Goal: Information Seeking & Learning: Learn about a topic

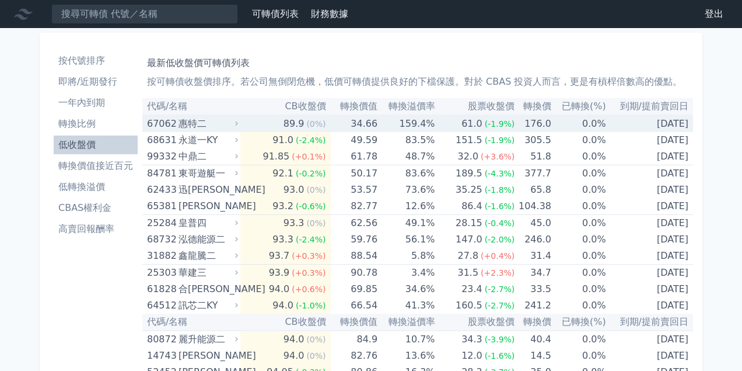
drag, startPoint x: 0, startPoint y: 0, endPoint x: 239, endPoint y: 124, distance: 269.3
click at [239, 124] on icon at bounding box center [237, 124] width 8 height 8
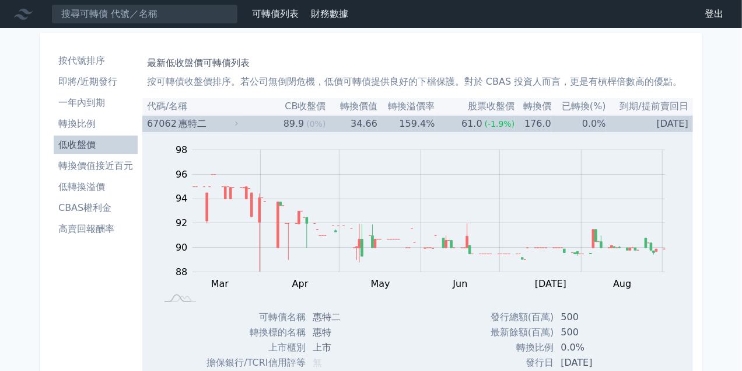
click at [239, 124] on icon at bounding box center [237, 124] width 8 height 8
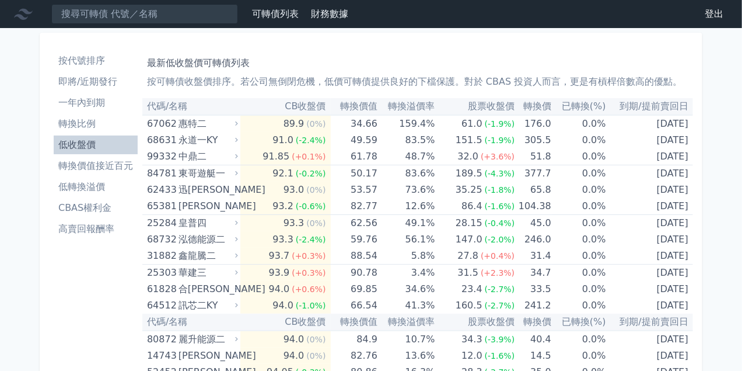
click at [91, 146] on li "低收盤價" at bounding box center [96, 145] width 84 height 14
click at [90, 133] on ul "按代號排序 即將/近期發行 一年內到期 轉換比例 低收盤價 轉換價值接近百元 低轉換溢價 CBAS權利金 高賣回報酬率" at bounding box center [96, 144] width 84 height 187
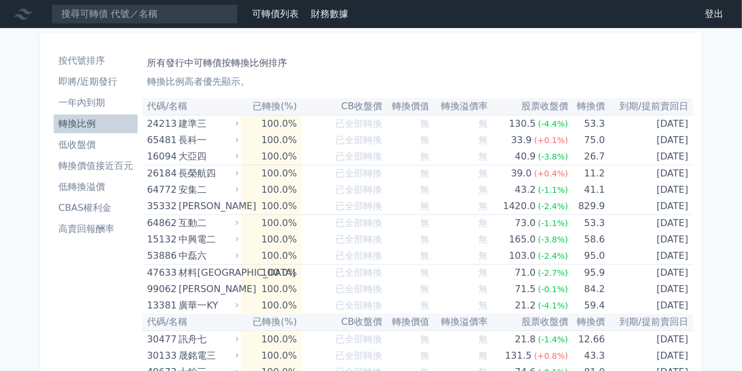
click at [92, 143] on li "低收盤價" at bounding box center [96, 145] width 84 height 14
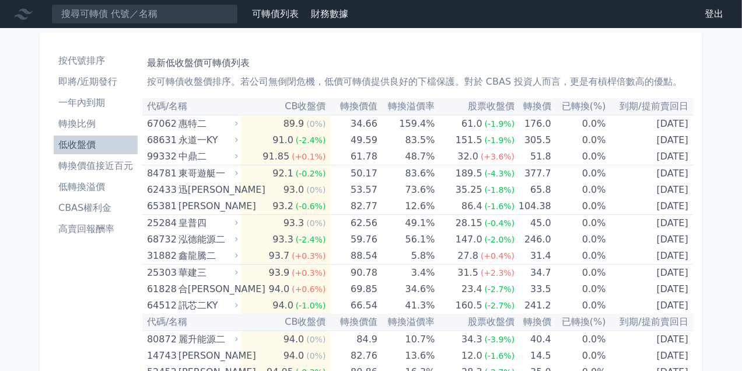
click at [92, 143] on li "低收盤價" at bounding box center [96, 145] width 84 height 14
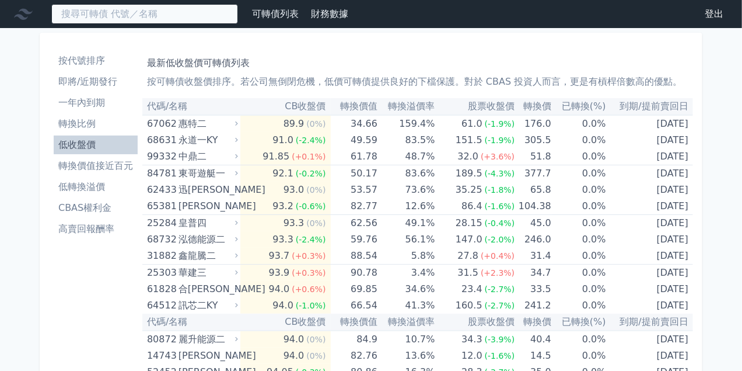
click at [100, 19] on input at bounding box center [144, 14] width 187 height 20
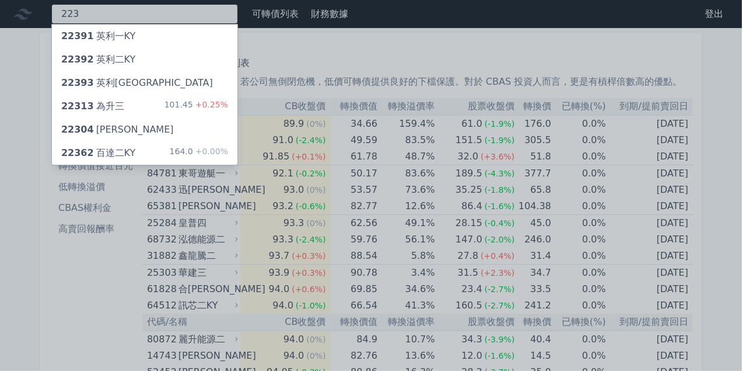
type input "223"
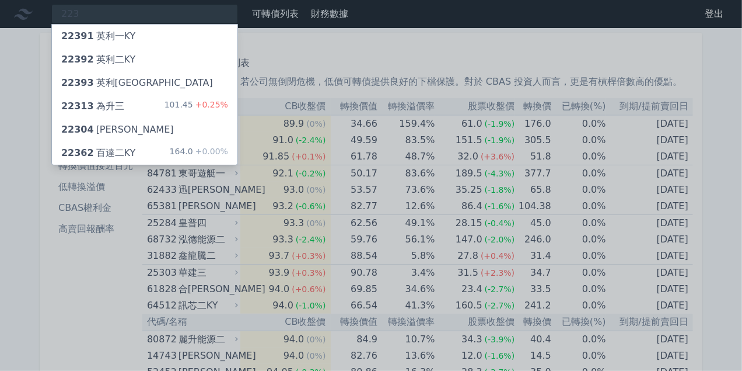
click at [172, 109] on div "101.45 +0.25%" at bounding box center [197, 106] width 64 height 14
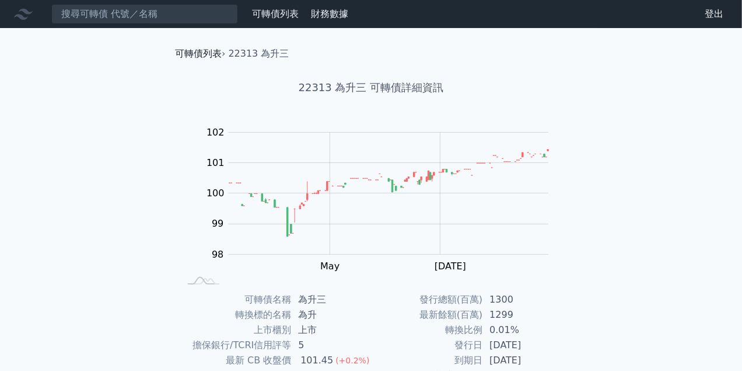
click at [198, 54] on link "可轉債列表" at bounding box center [198, 53] width 47 height 11
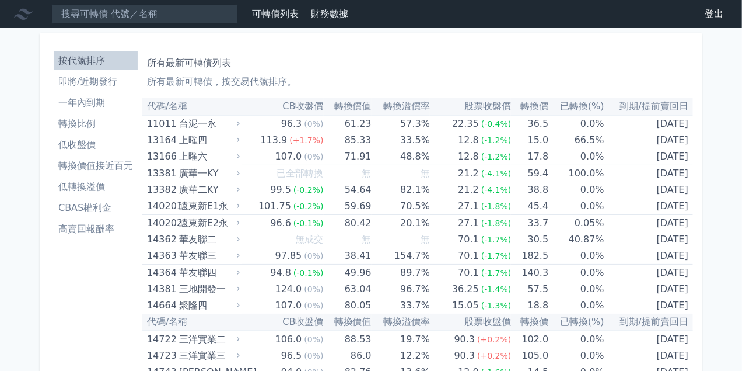
click at [99, 135] on link "低收盤價" at bounding box center [96, 144] width 84 height 19
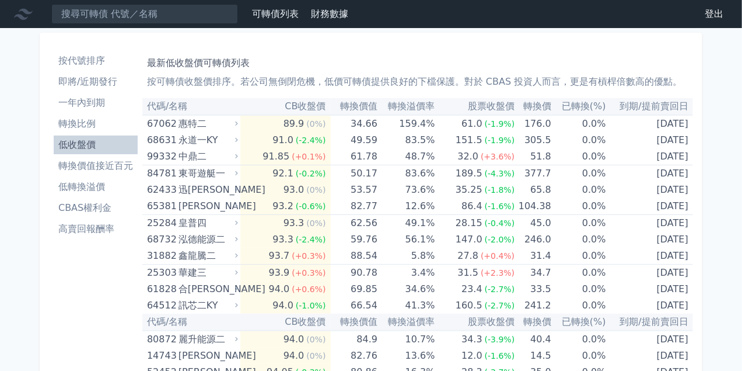
click at [87, 147] on li "低收盤價" at bounding box center [96, 145] width 84 height 14
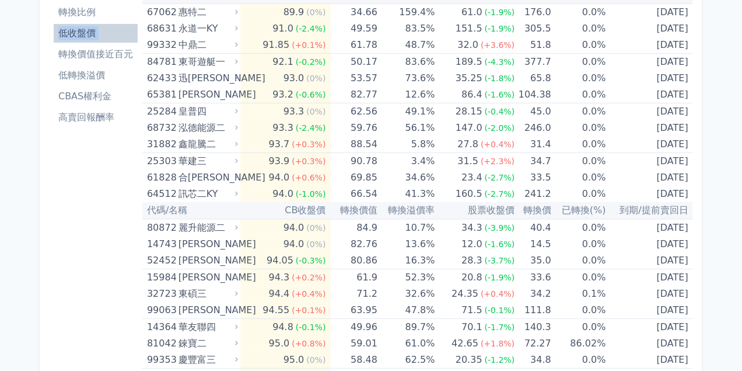
scroll to position [117, 0]
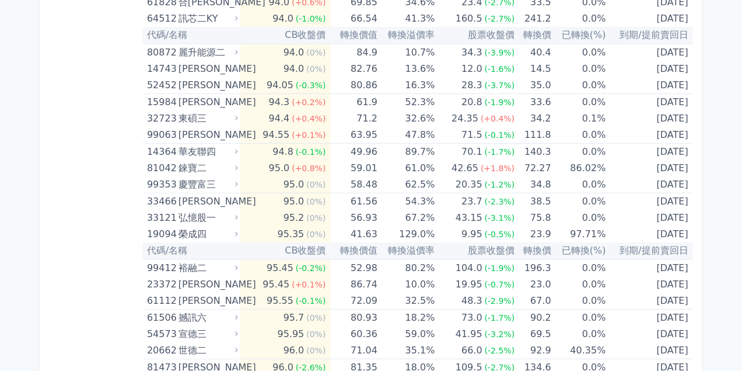
scroll to position [292, 0]
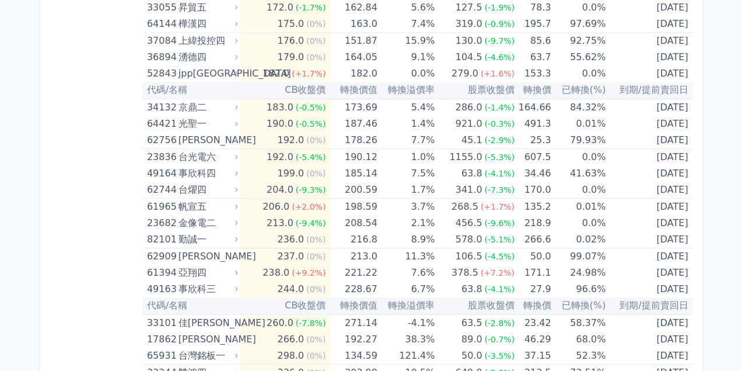
scroll to position [5835, 0]
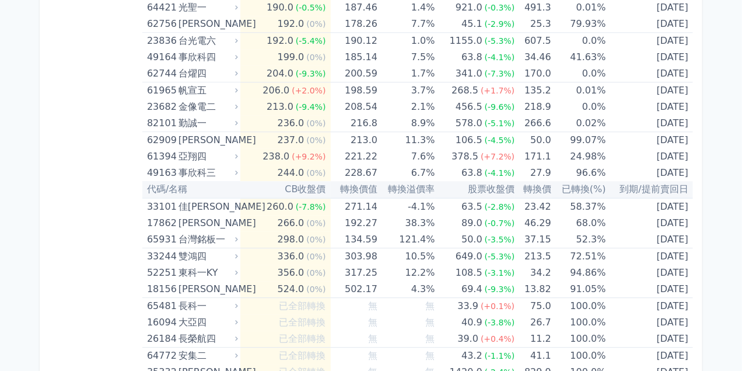
scroll to position [5952, 0]
